Goal: Transaction & Acquisition: Purchase product/service

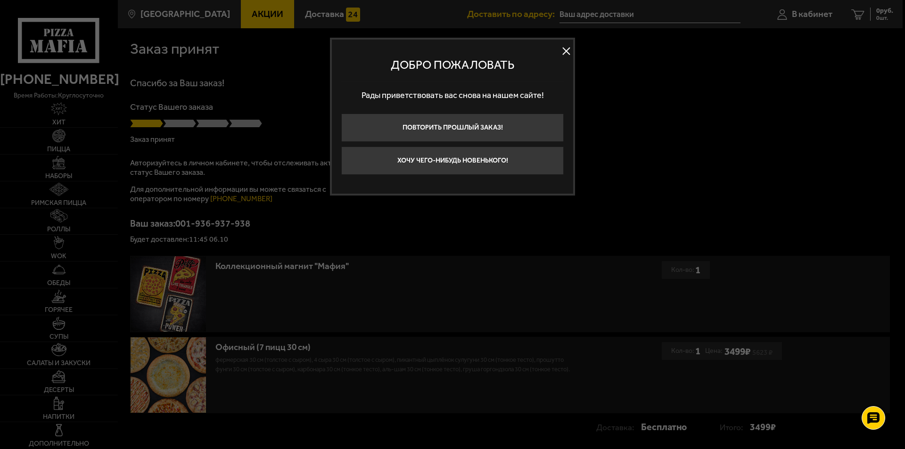
click at [572, 49] on button at bounding box center [566, 51] width 14 height 14
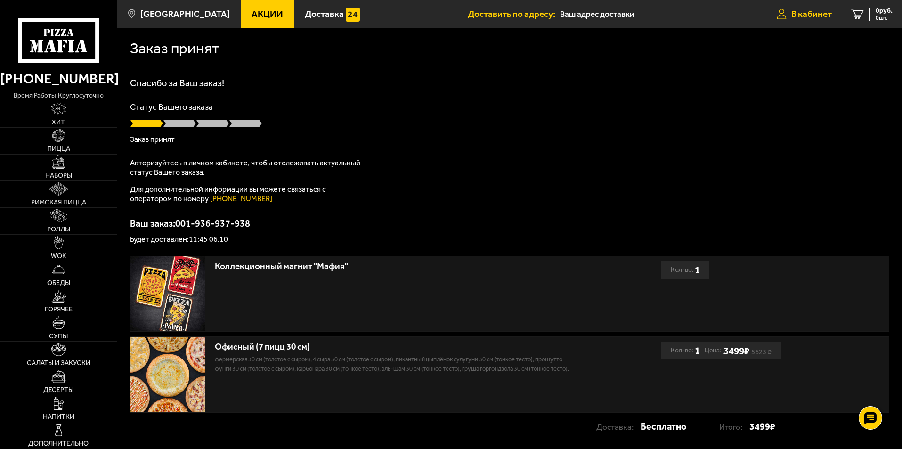
click at [804, 16] on span "В кабинет" at bounding box center [812, 13] width 41 height 9
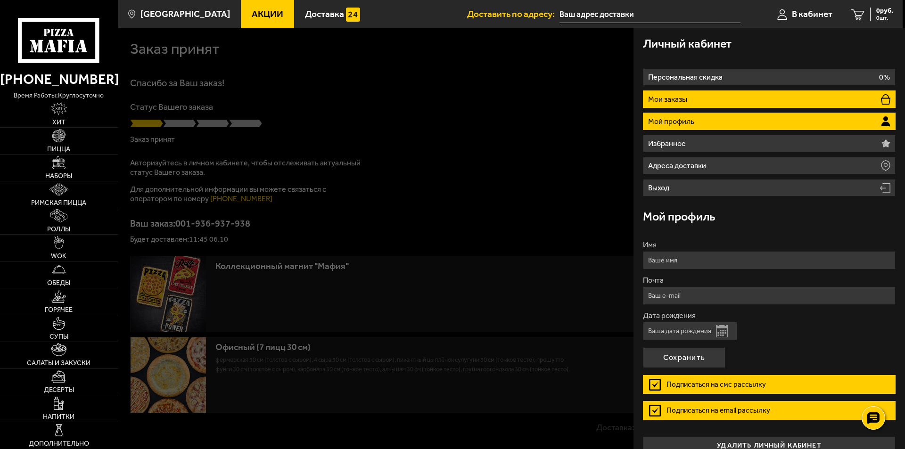
click at [686, 97] on p "Мои заказы" at bounding box center [668, 100] width 41 height 8
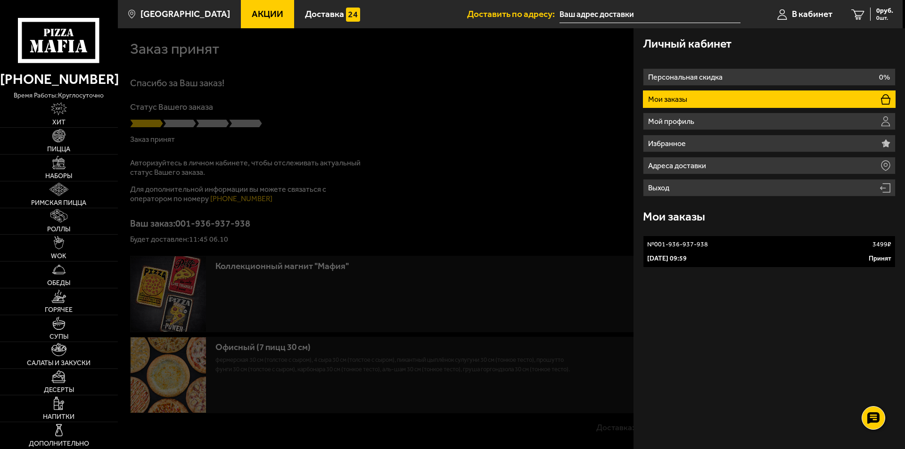
click at [686, 259] on p "6 октября 2025 г. 09:59" at bounding box center [667, 258] width 40 height 9
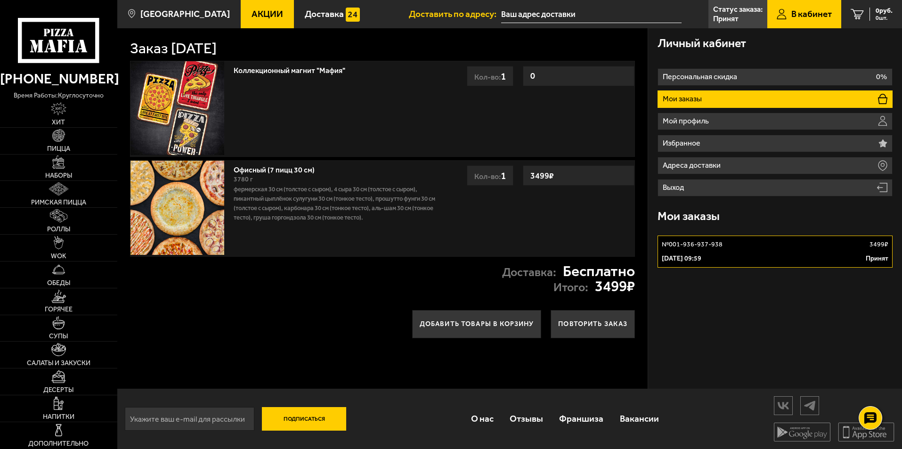
click at [687, 255] on p "6 октября 2025 г. 09:59" at bounding box center [682, 258] width 40 height 9
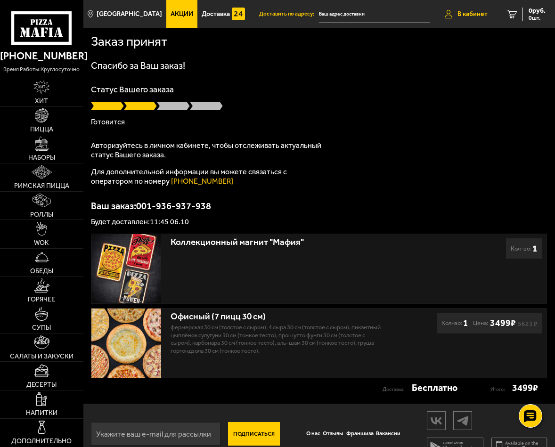
click at [459, 16] on span "В кабинет" at bounding box center [472, 14] width 30 height 7
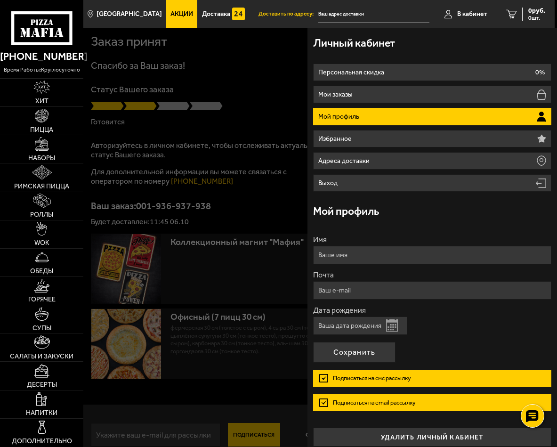
drag, startPoint x: 361, startPoint y: 115, endPoint x: 343, endPoint y: 118, distance: 18.5
click at [343, 118] on p "Мой профиль" at bounding box center [340, 117] width 43 height 7
click at [345, 114] on p "Мой профиль" at bounding box center [340, 117] width 43 height 7
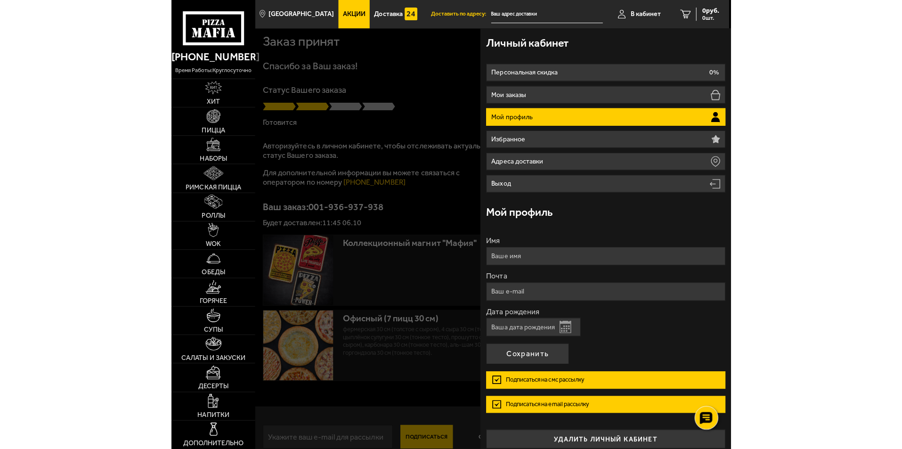
scroll to position [9, 0]
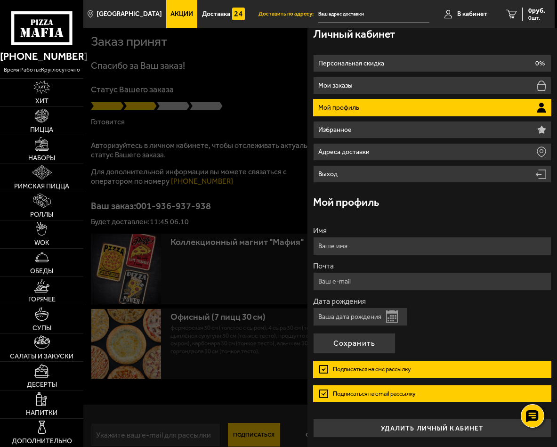
click at [255, 71] on div at bounding box center [361, 251] width 557 height 447
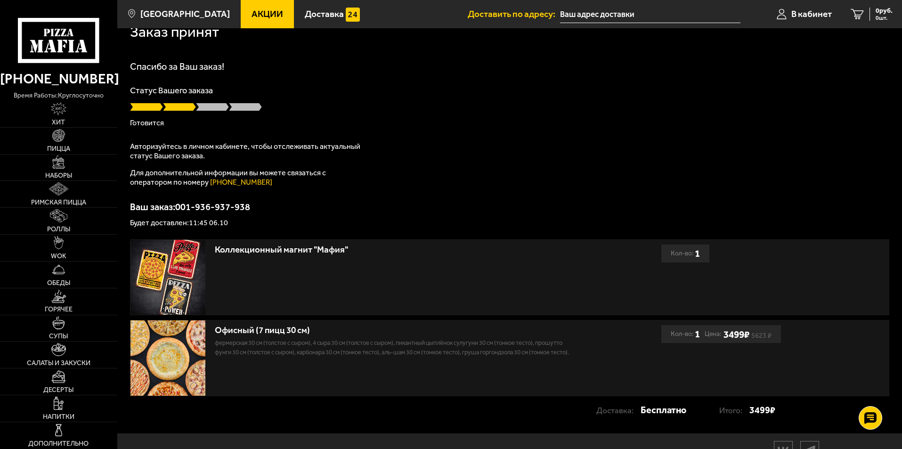
scroll to position [0, 0]
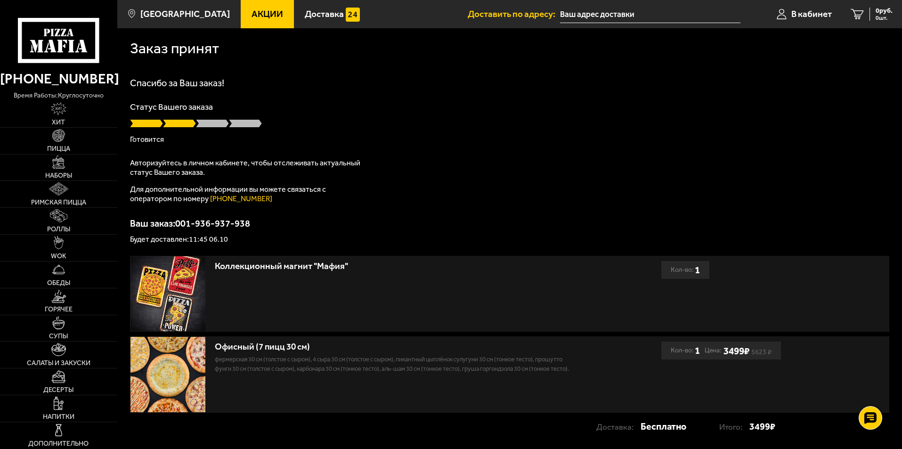
click at [191, 377] on img at bounding box center [168, 374] width 75 height 75
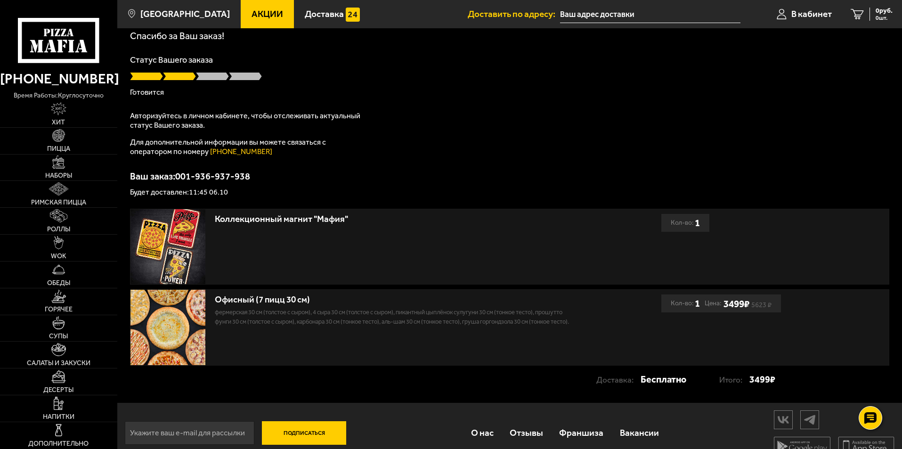
click at [168, 319] on img at bounding box center [168, 327] width 75 height 75
drag, startPoint x: 498, startPoint y: 320, endPoint x: 536, endPoint y: 319, distance: 37.7
click at [536, 319] on p "Фермерская 30 см (толстое с сыром), 4 сыра 30 см (толстое с сыром), Пикантный ц…" at bounding box center [393, 317] width 356 height 19
click at [521, 327] on p "Фермерская 30 см (толстое с сыром), 4 сыра 30 см (толстое с сыром), Пикантный ц…" at bounding box center [393, 317] width 356 height 19
drag, startPoint x: 500, startPoint y: 323, endPoint x: 570, endPoint y: 324, distance: 69.3
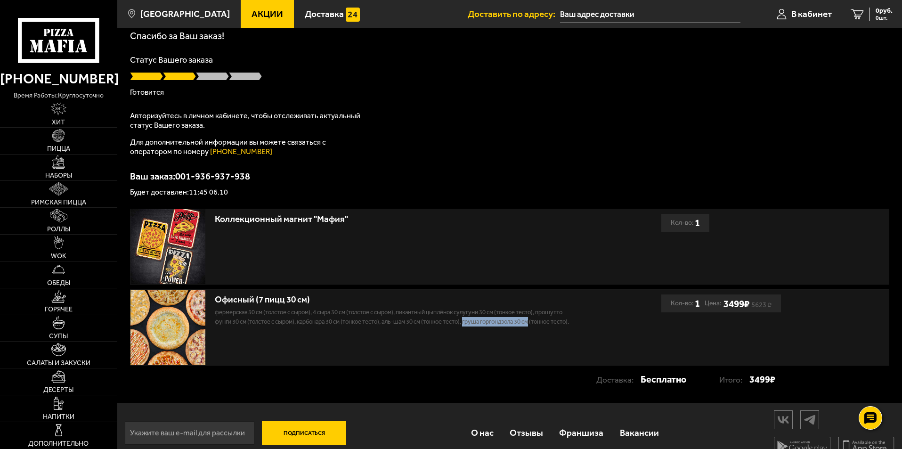
click at [570, 324] on p "Фермерская 30 см (толстое с сыром), 4 сыра 30 см (толстое с сыром), Пикантный ц…" at bounding box center [393, 317] width 356 height 19
copy p "Груша горгондзола 30 см"
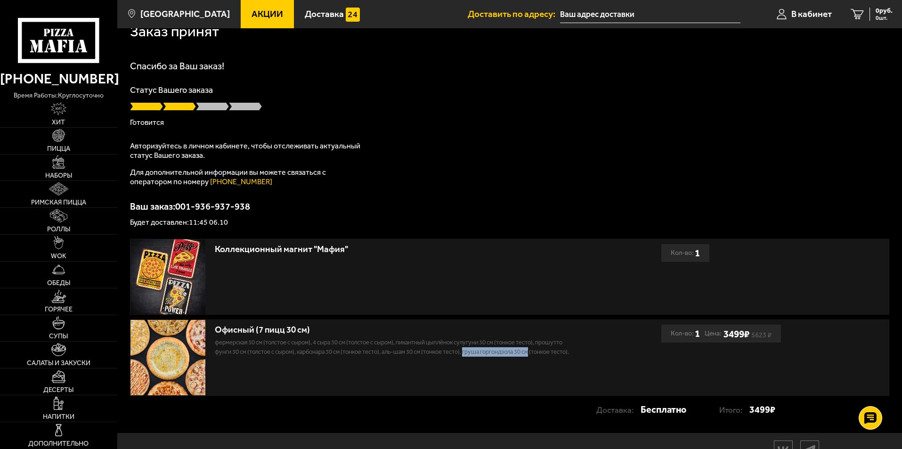
scroll to position [0, 0]
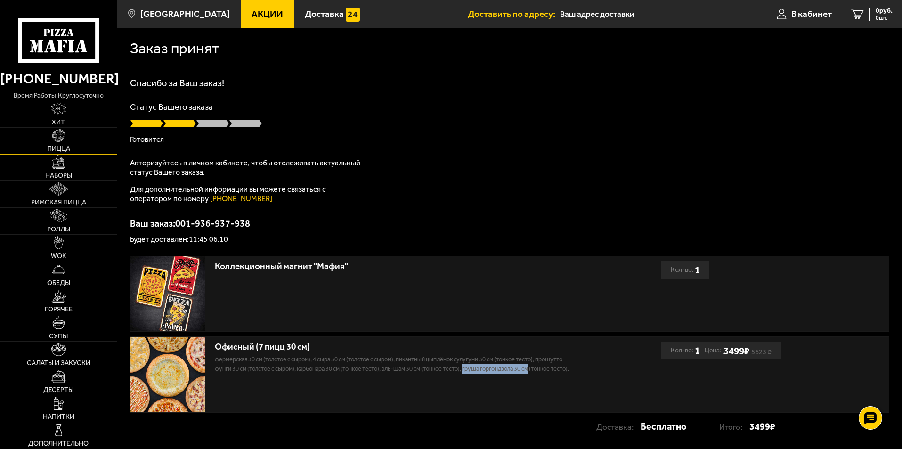
click at [68, 141] on link "Пицца" at bounding box center [58, 141] width 117 height 26
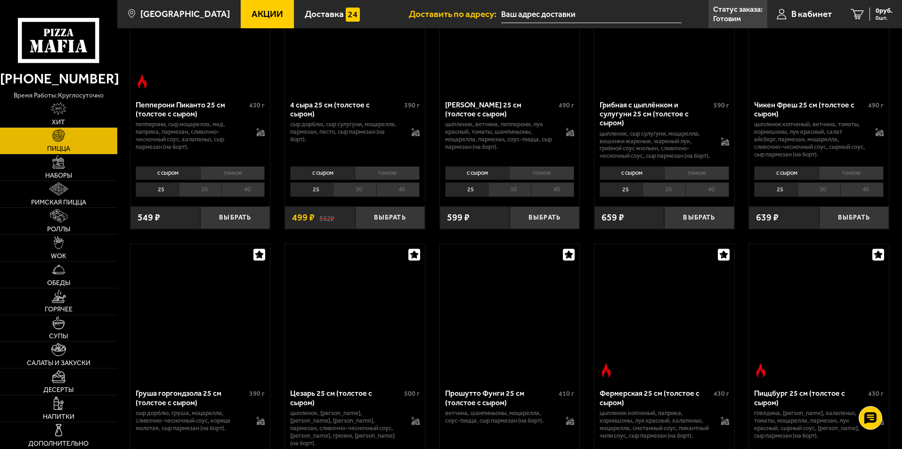
scroll to position [754, 0]
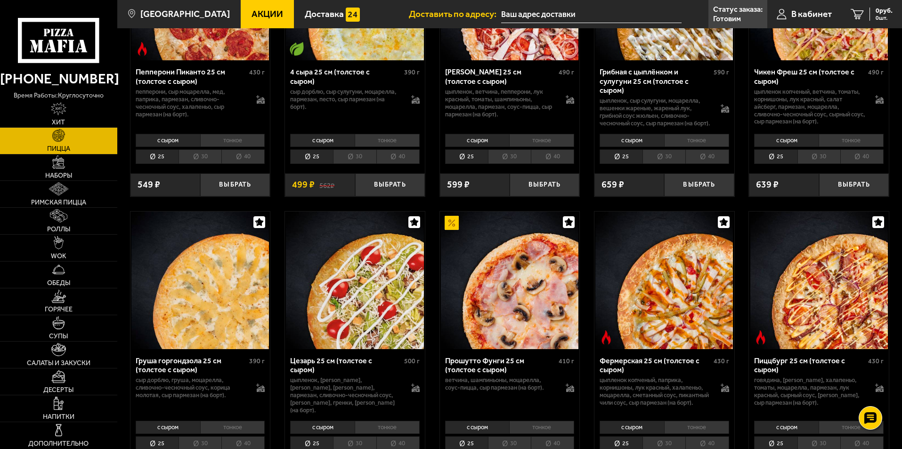
click at [212, 281] on img at bounding box center [200, 281] width 138 height 138
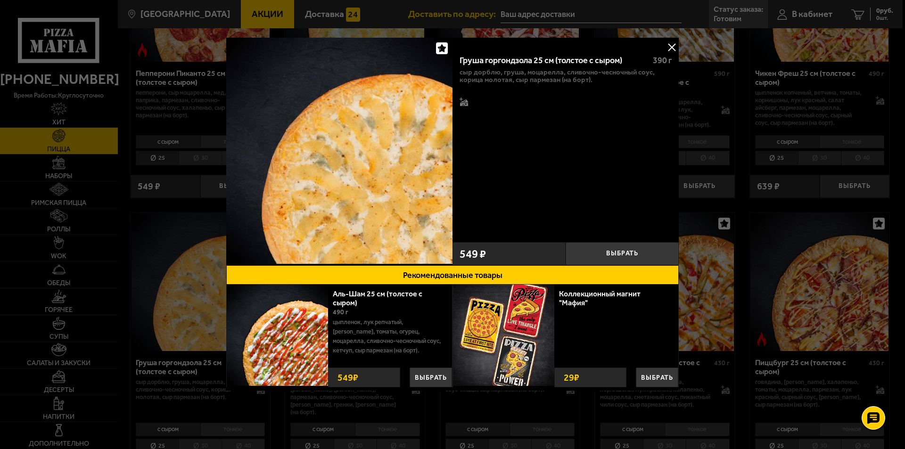
click at [672, 45] on button at bounding box center [671, 47] width 14 height 14
